Goal: Task Accomplishment & Management: Complete application form

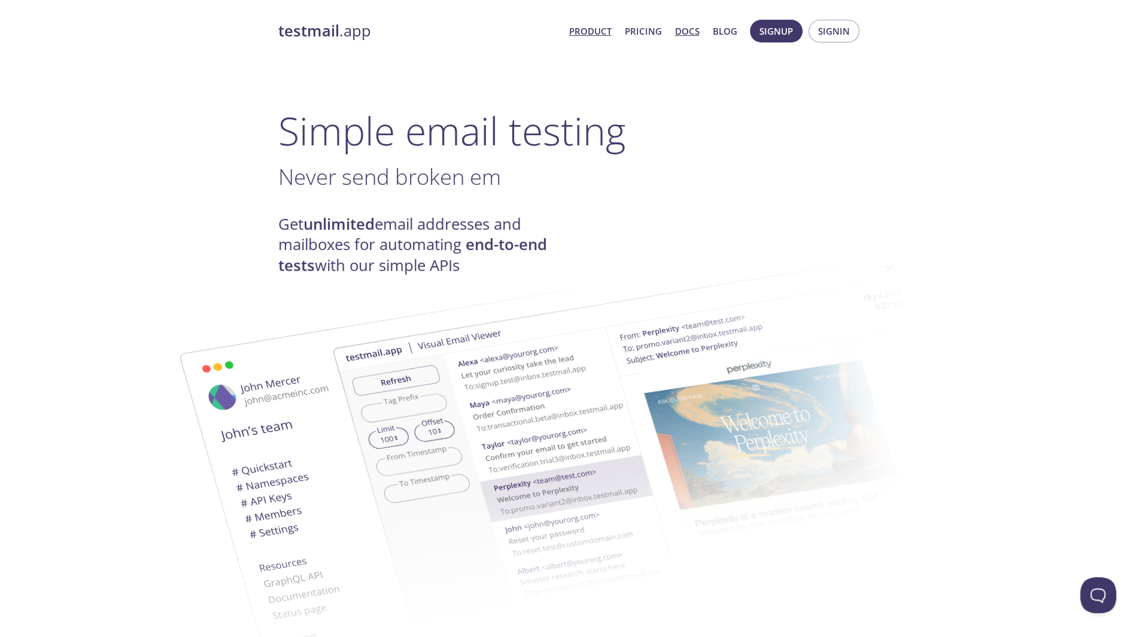
click at [693, 34] on link "Docs" at bounding box center [687, 31] width 25 height 16
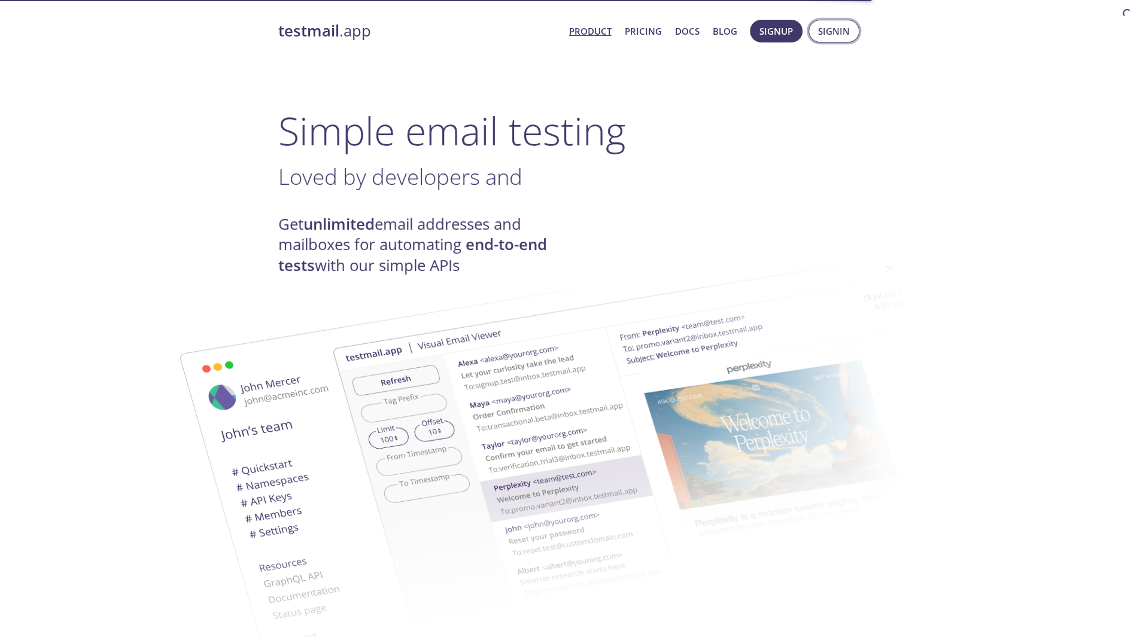
click at [811, 25] on button "Signin" at bounding box center [833, 31] width 51 height 23
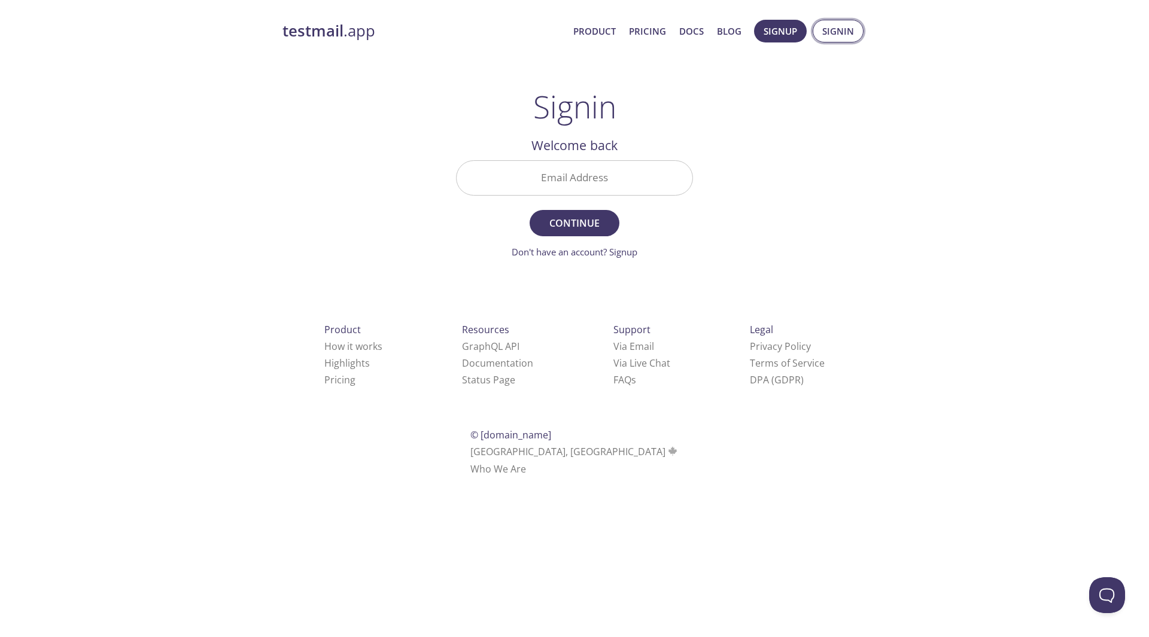
click at [829, 28] on span "Signin" at bounding box center [838, 31] width 32 height 16
click at [583, 256] on link "Don't have an account? Signup" at bounding box center [575, 252] width 126 height 12
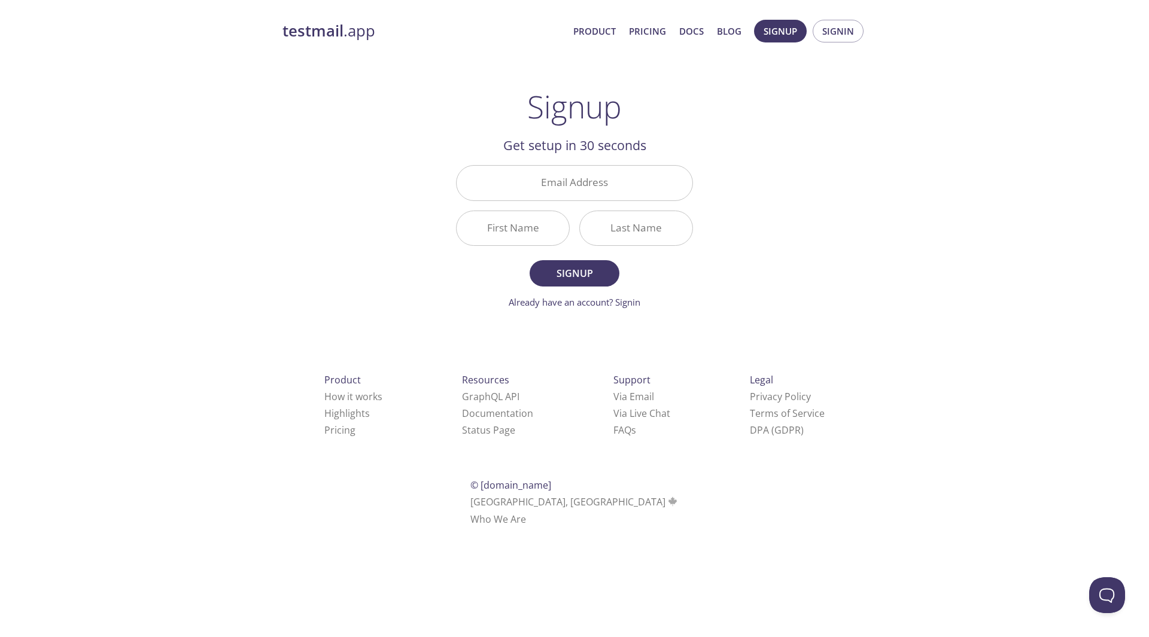
click at [743, 241] on div "testmail .app Product Pricing Docs Blog Signup Signin Signup Get setup in 30 se…" at bounding box center [574, 286] width 613 height 549
click at [643, 194] on input "Email Address" at bounding box center [575, 183] width 236 height 34
type input "[EMAIL_ADDRESS][DOMAIN_NAME]"
click at [507, 232] on input "First Name" at bounding box center [513, 228] width 112 height 34
type input "Job"
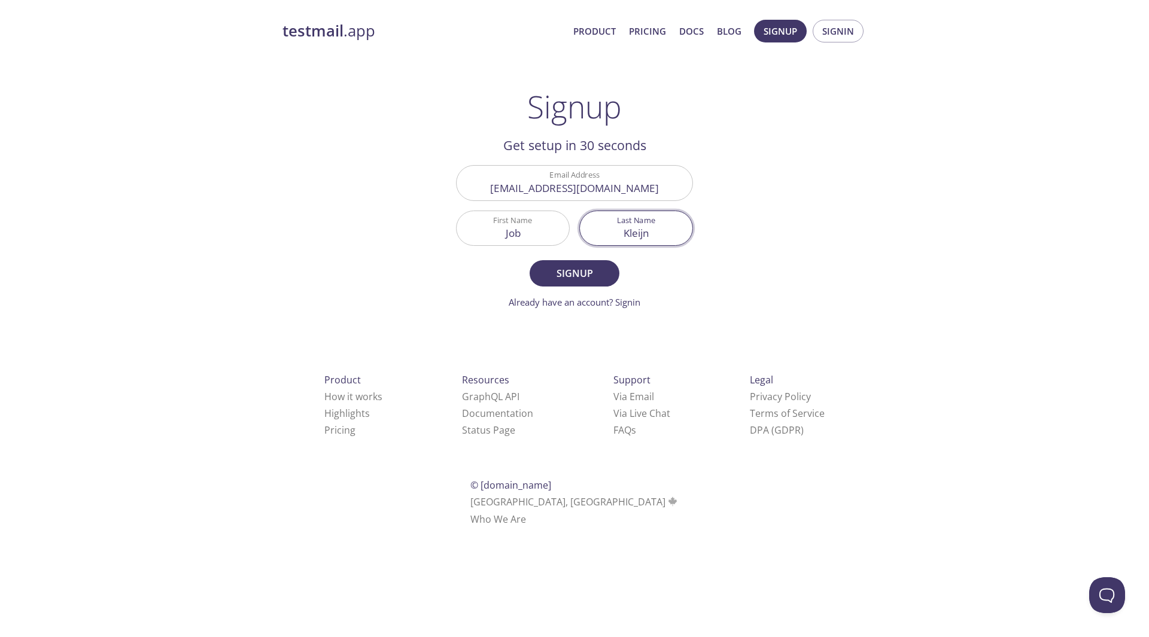
type input "Kleijn"
click at [530, 260] on button "Signup" at bounding box center [575, 273] width 90 height 26
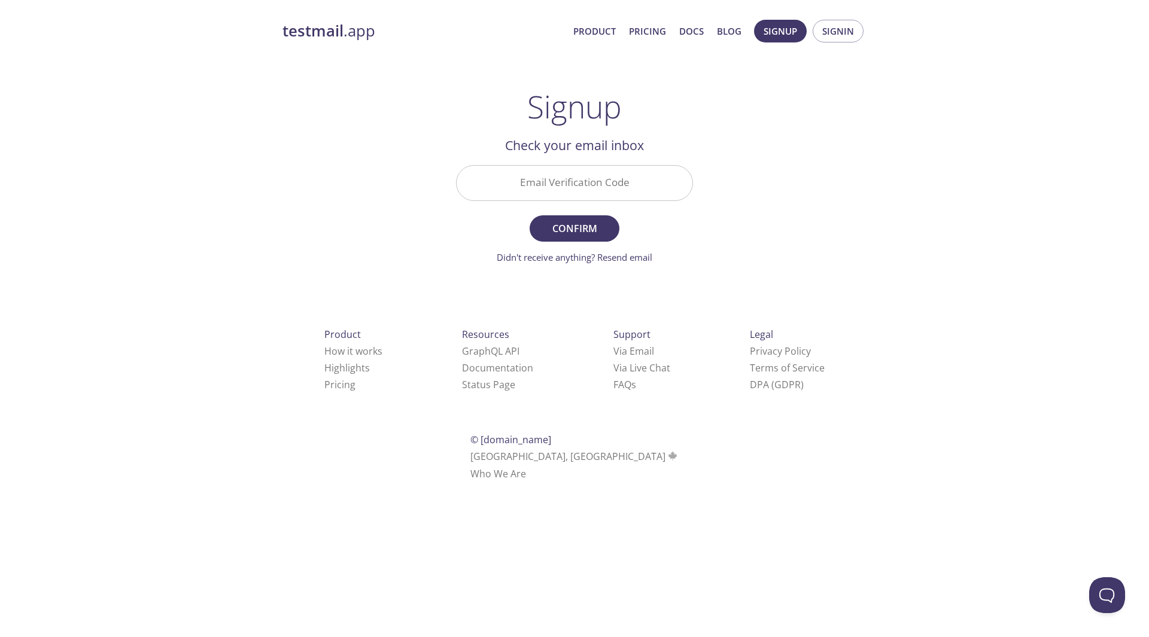
click at [618, 192] on input "Email Verification Code" at bounding box center [575, 183] width 236 height 34
type input "DTBHES1"
click at [530, 215] on button "Confirm" at bounding box center [575, 228] width 90 height 26
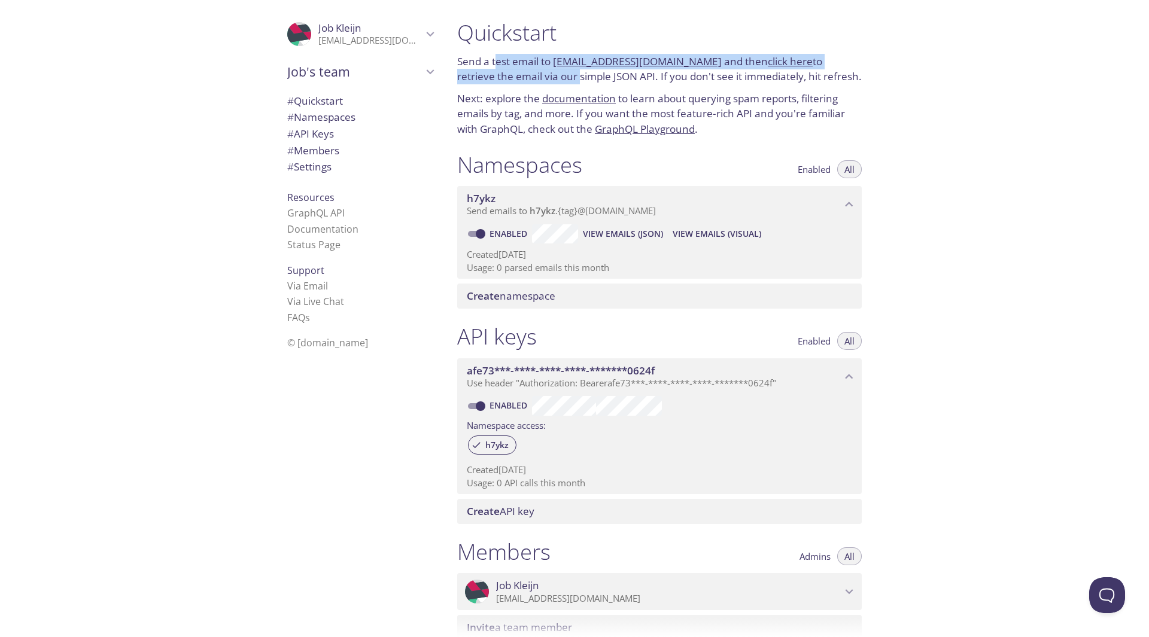
drag, startPoint x: 498, startPoint y: 59, endPoint x: 534, endPoint y: 69, distance: 37.7
click at [534, 69] on p "Send a test email to [EMAIL_ADDRESS][DOMAIN_NAME] and then click here to retrie…" at bounding box center [659, 69] width 405 height 31
click at [524, 69] on p "Send a test email to [EMAIL_ADDRESS][DOMAIN_NAME] and then click here to retrie…" at bounding box center [659, 69] width 405 height 31
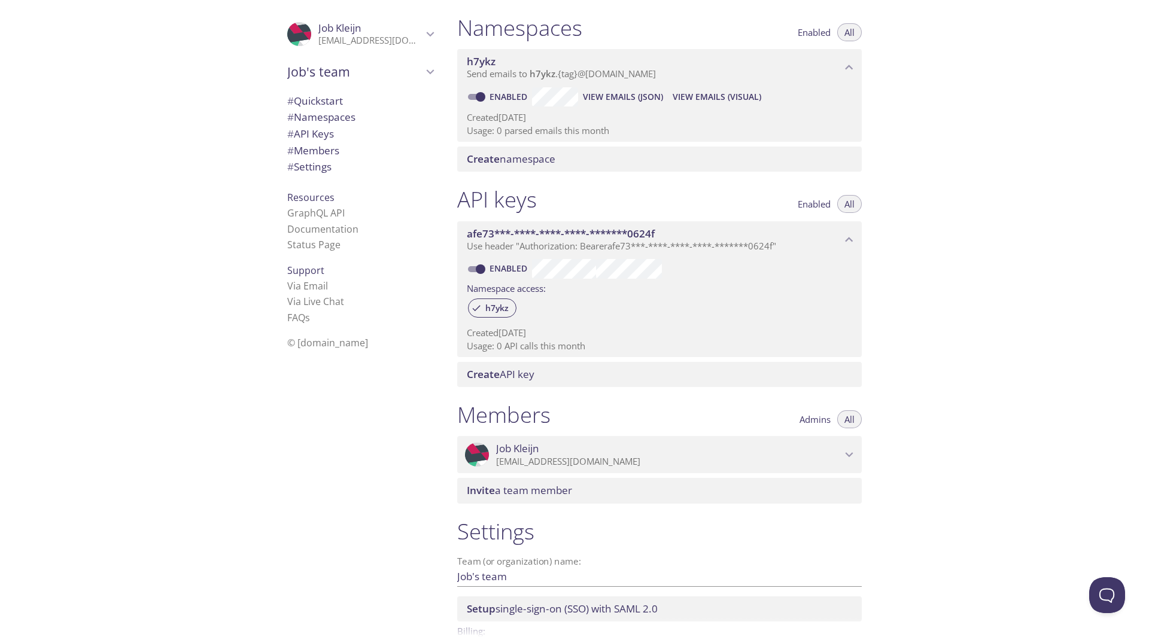
scroll to position [213, 0]
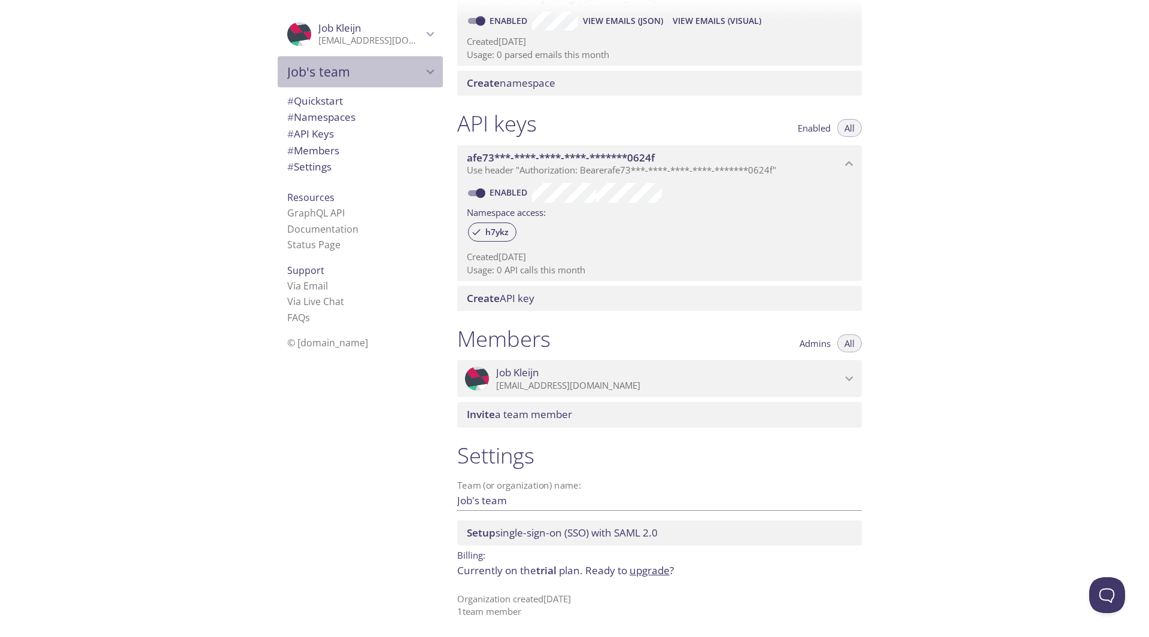
click at [373, 65] on span "Job's team" at bounding box center [354, 71] width 135 height 17
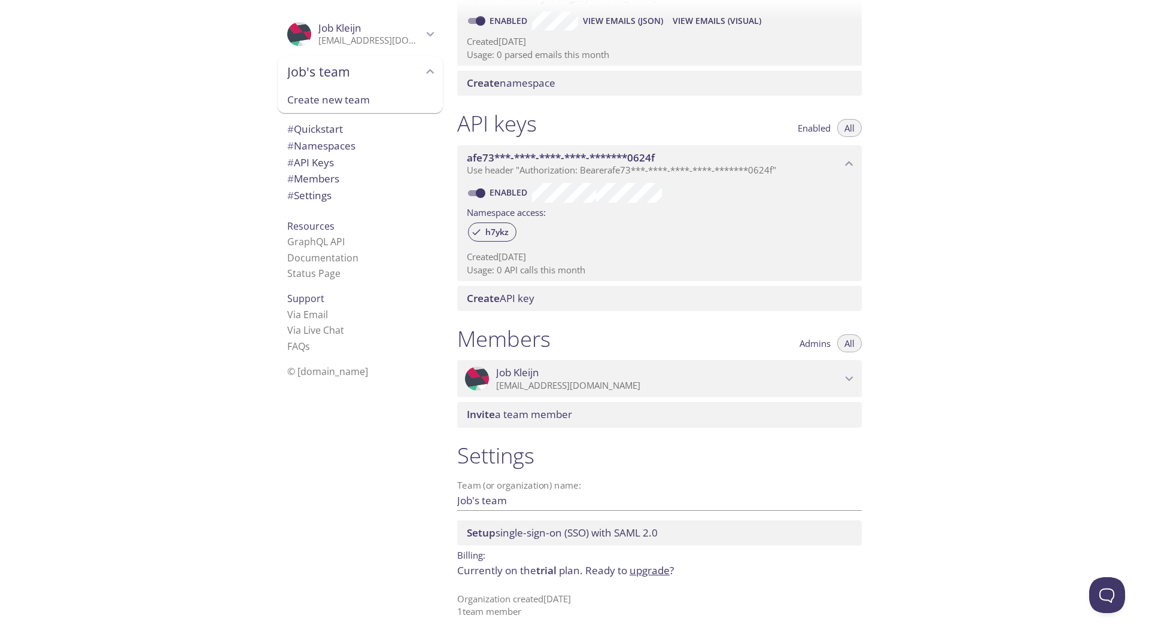
click at [373, 65] on span "Job's team" at bounding box center [354, 71] width 135 height 17
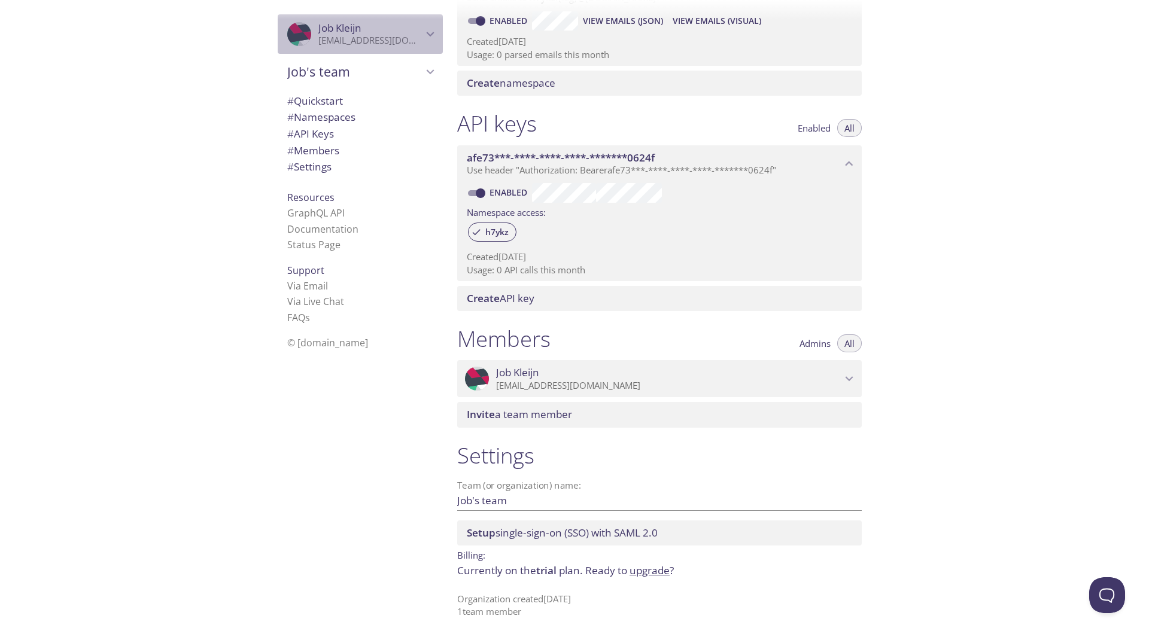
click at [390, 37] on p "[EMAIL_ADDRESS][DOMAIN_NAME]" at bounding box center [370, 41] width 104 height 12
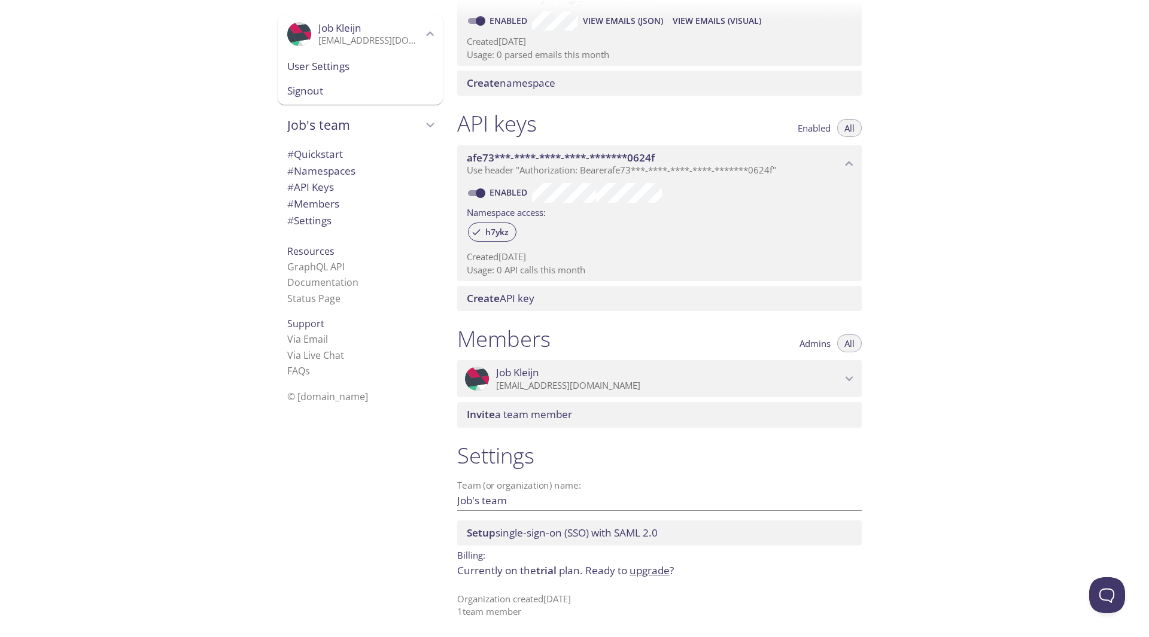
click at [348, 69] on span "User Settings" at bounding box center [360, 67] width 146 height 16
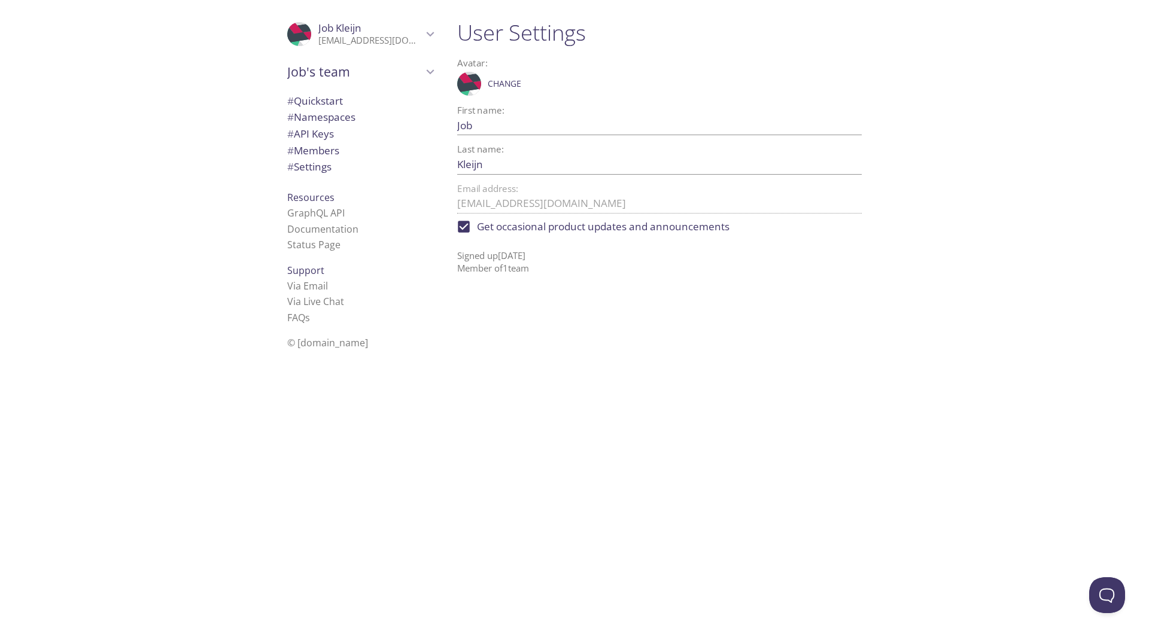
click at [340, 169] on span "# Settings" at bounding box center [360, 167] width 146 height 16
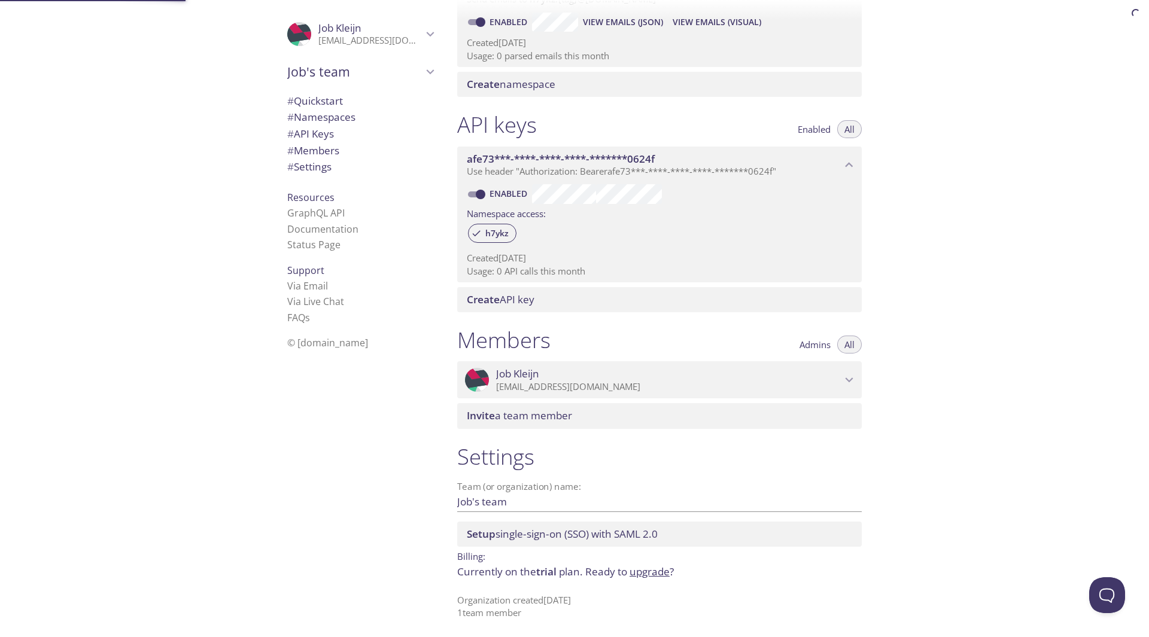
scroll to position [213, 0]
drag, startPoint x: 592, startPoint y: 528, endPoint x: 545, endPoint y: 524, distance: 47.5
click at [545, 524] on div "Setup single-sign-on (SSO) with [PERSON_NAME] 2.0" at bounding box center [659, 533] width 405 height 25
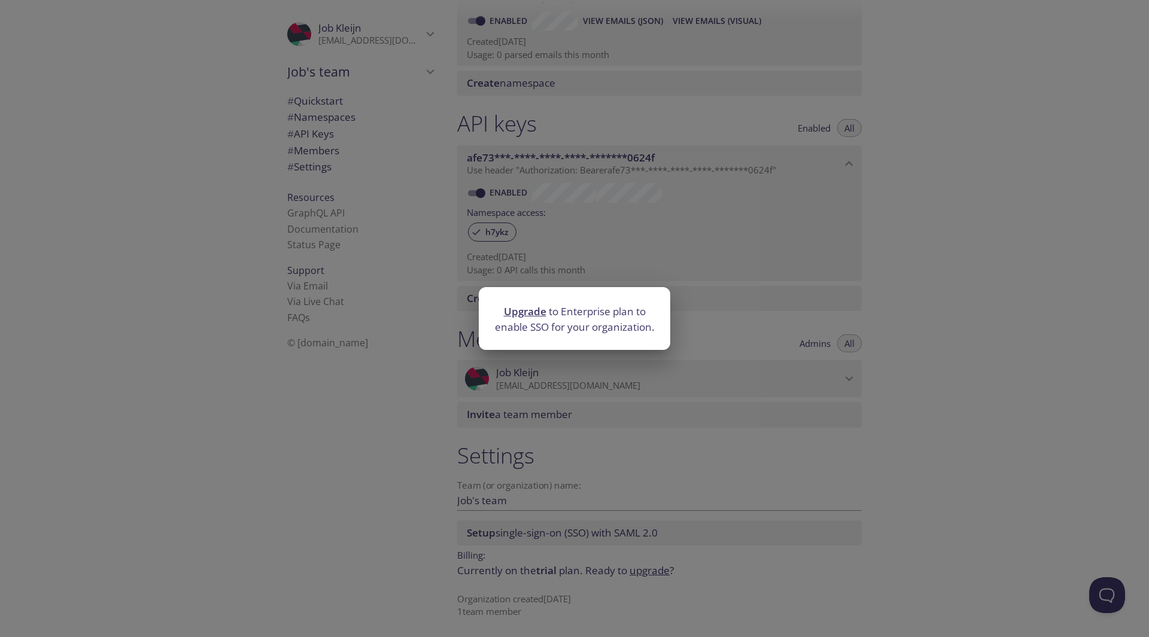
click at [616, 486] on div "Upgrade to Enterprise plan to enable SSO for your organization." at bounding box center [574, 318] width 1149 height 637
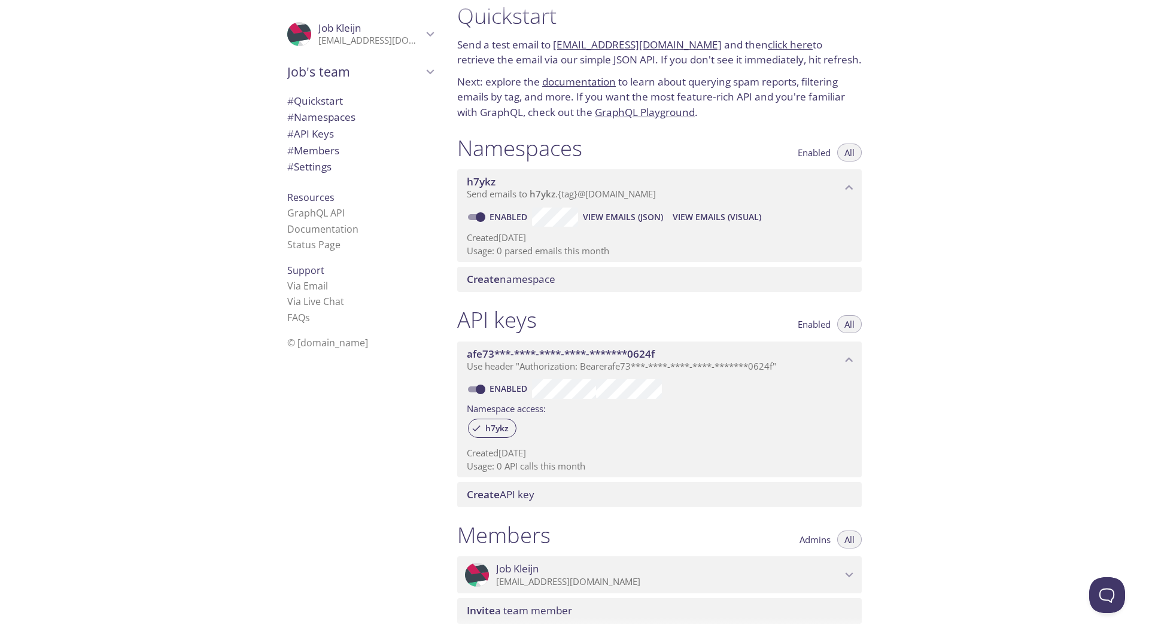
scroll to position [0, 0]
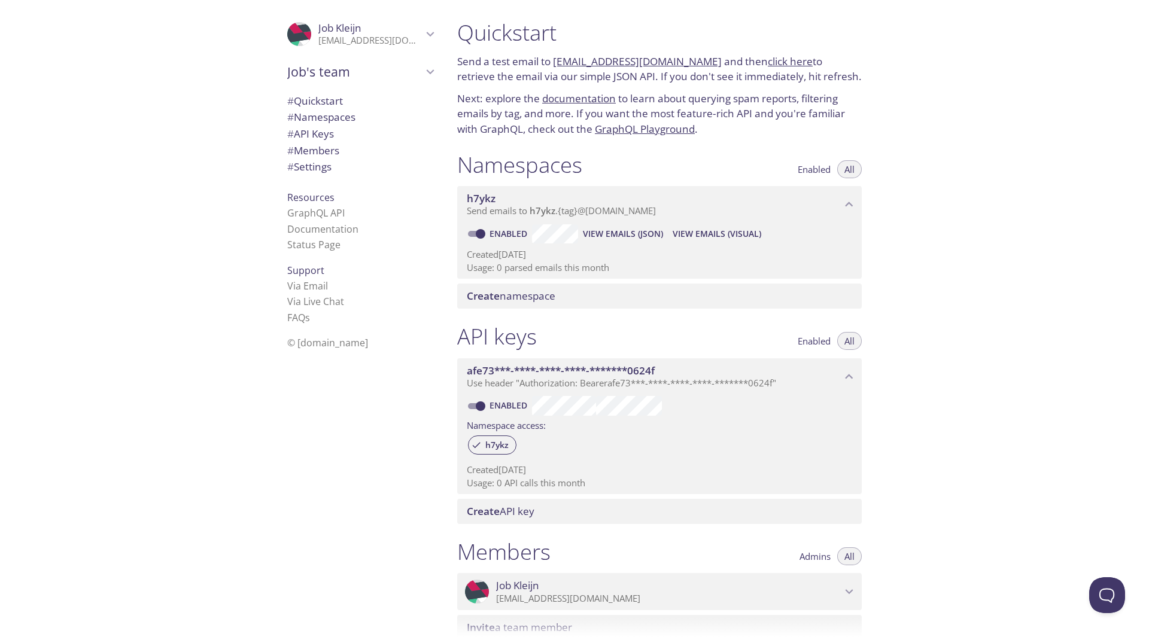
click at [367, 24] on span "Job Kleijn" at bounding box center [370, 28] width 104 height 13
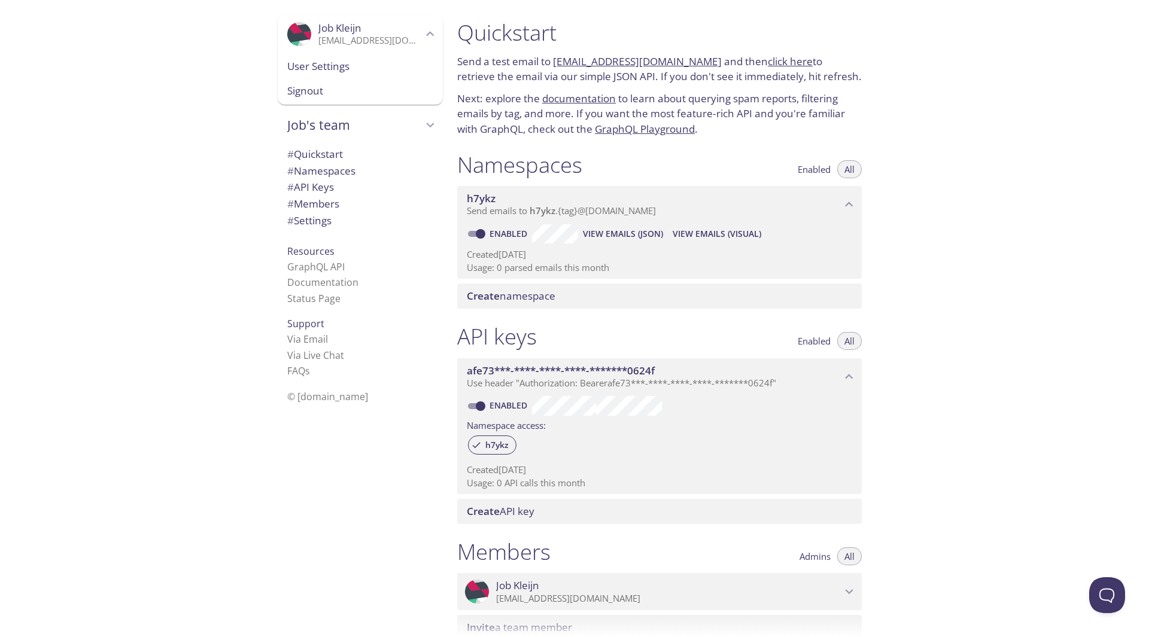
click at [1034, 215] on div "Quickstart Send a test email to [EMAIL_ADDRESS][DOMAIN_NAME] and then click her…" at bounding box center [798, 318] width 701 height 637
click at [395, 25] on span "Job Kleijn" at bounding box center [370, 28] width 104 height 13
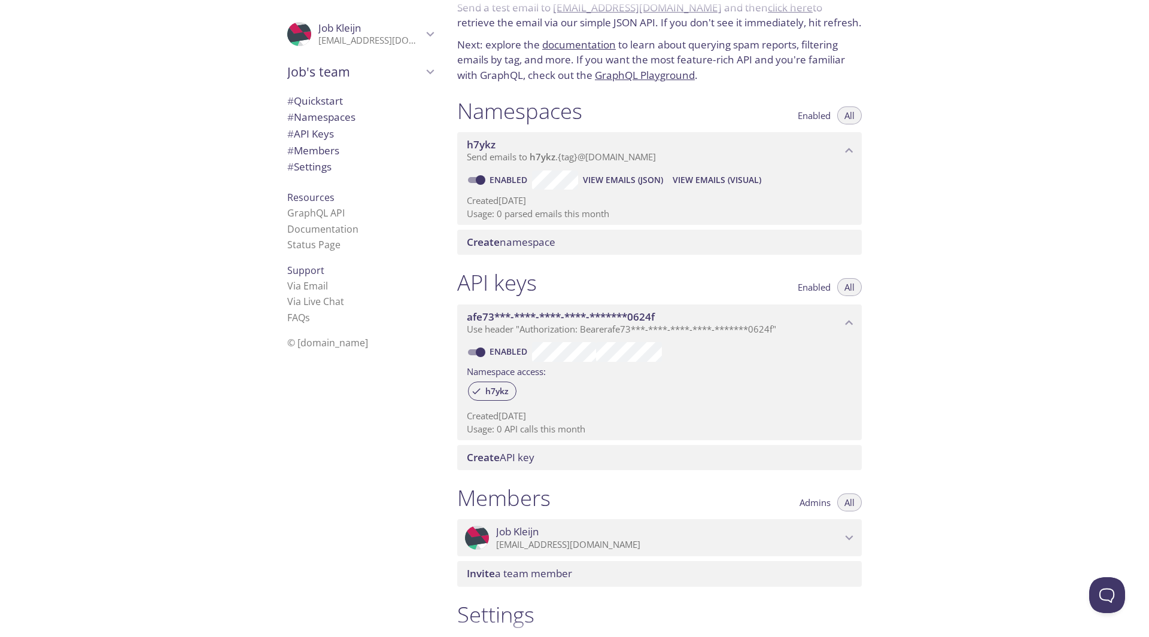
scroll to position [53, 0]
click at [490, 392] on span "h7ykz" at bounding box center [497, 392] width 38 height 11
click at [497, 394] on span "h7ykz" at bounding box center [497, 392] width 38 height 11
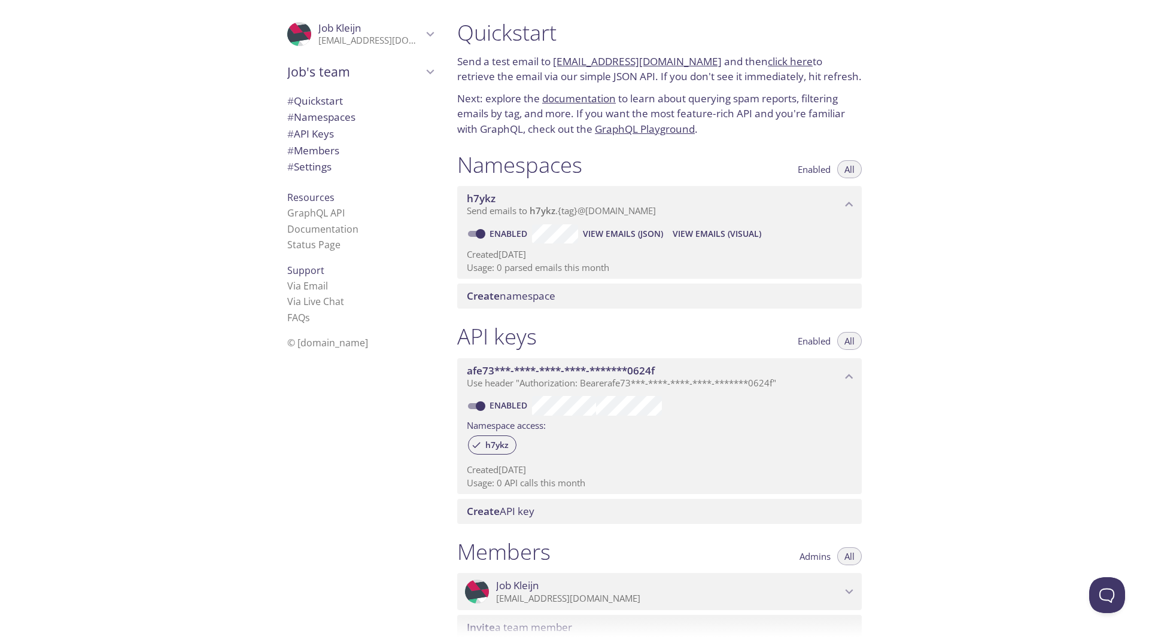
scroll to position [0, 0]
